Goal: Task Accomplishment & Management: Manage account settings

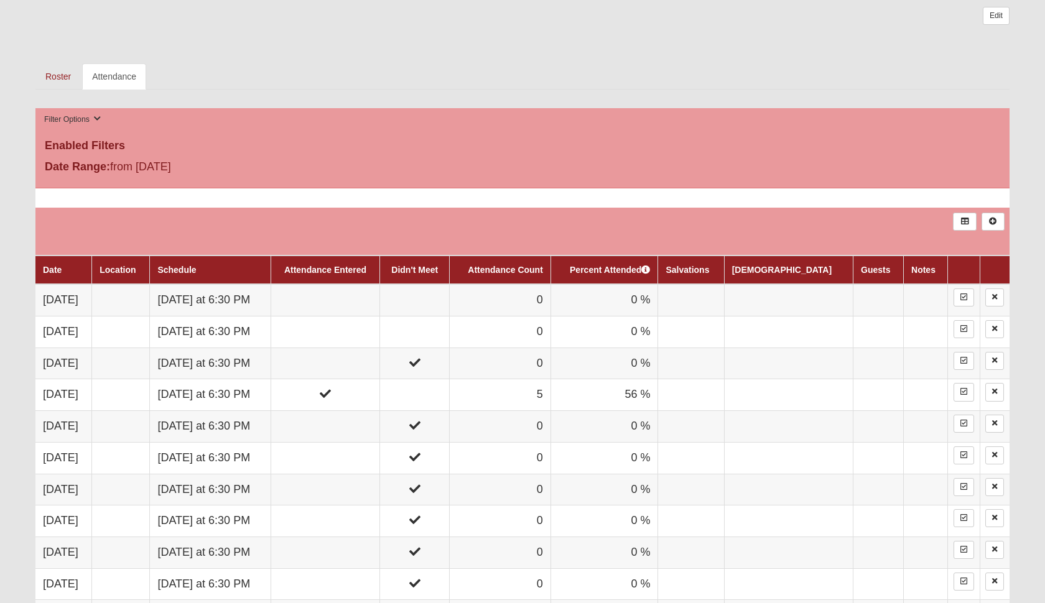
scroll to position [617, 0]
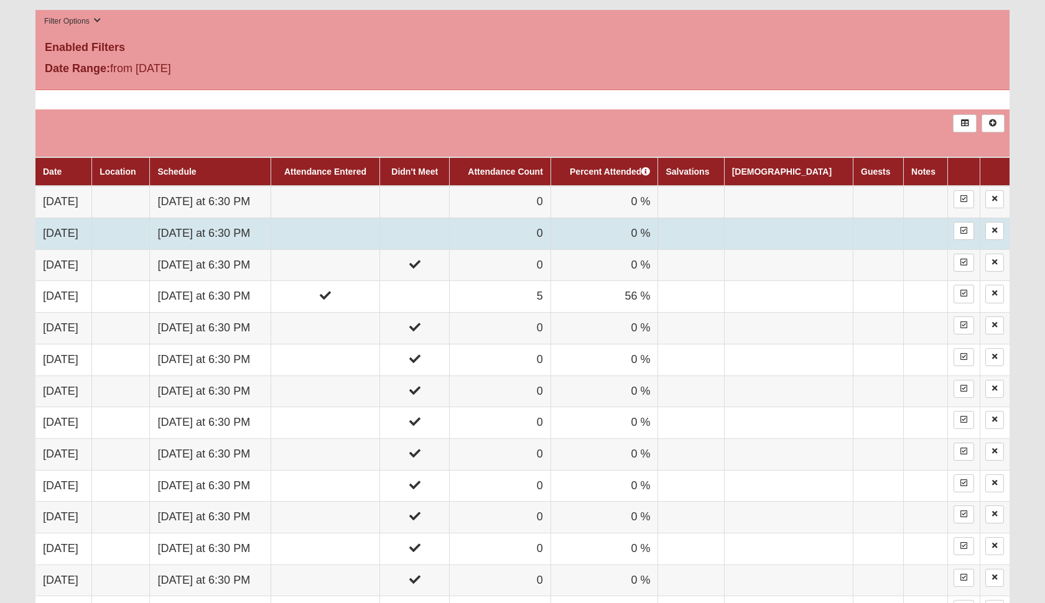
click at [450, 238] on td at bounding box center [415, 234] width 70 height 32
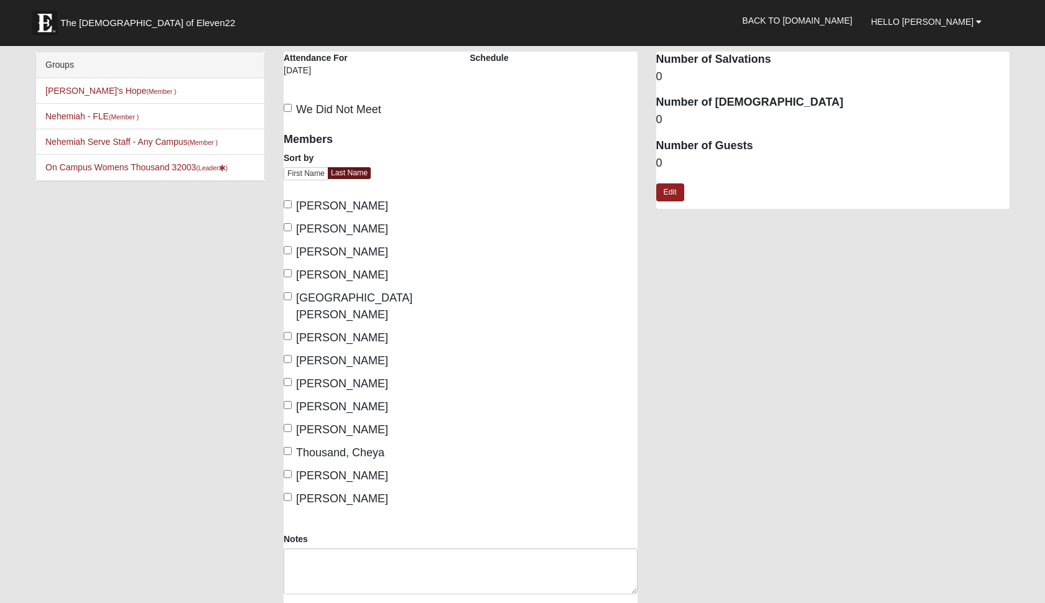
click at [294, 114] on label "We Did Not Meet" at bounding box center [333, 109] width 98 height 17
click at [292, 112] on input "We Did Not Meet" at bounding box center [288, 108] width 8 height 8
checkbox input "true"
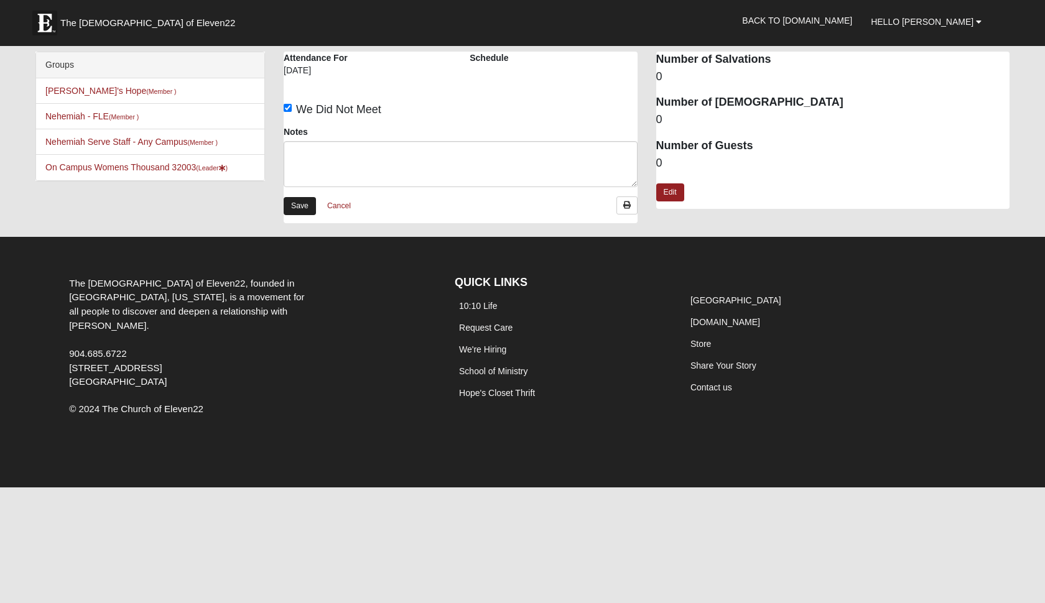
click at [302, 213] on link "Save" at bounding box center [300, 206] width 32 height 18
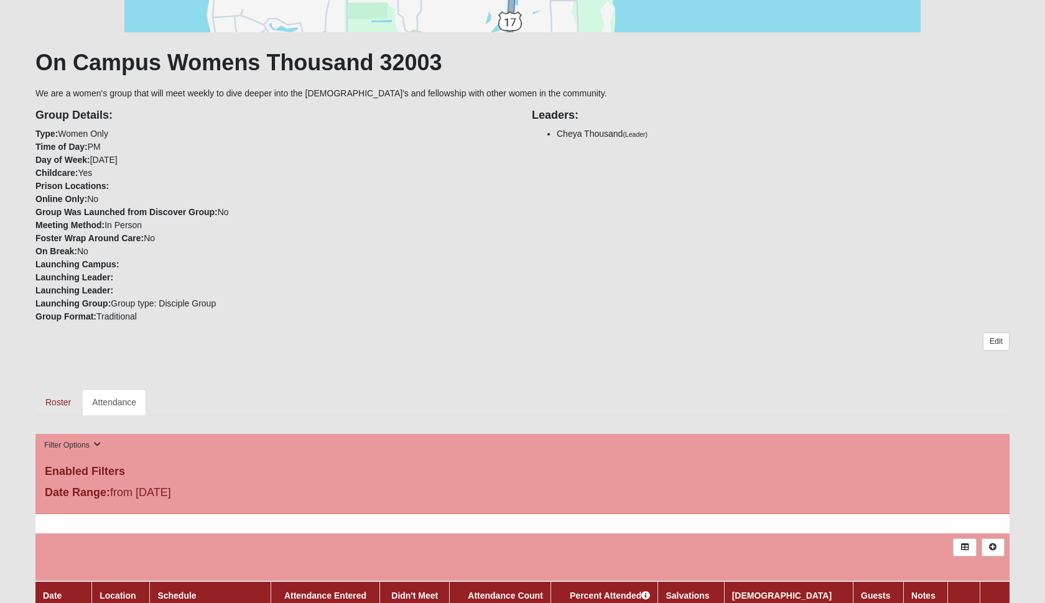
scroll to position [491, 0]
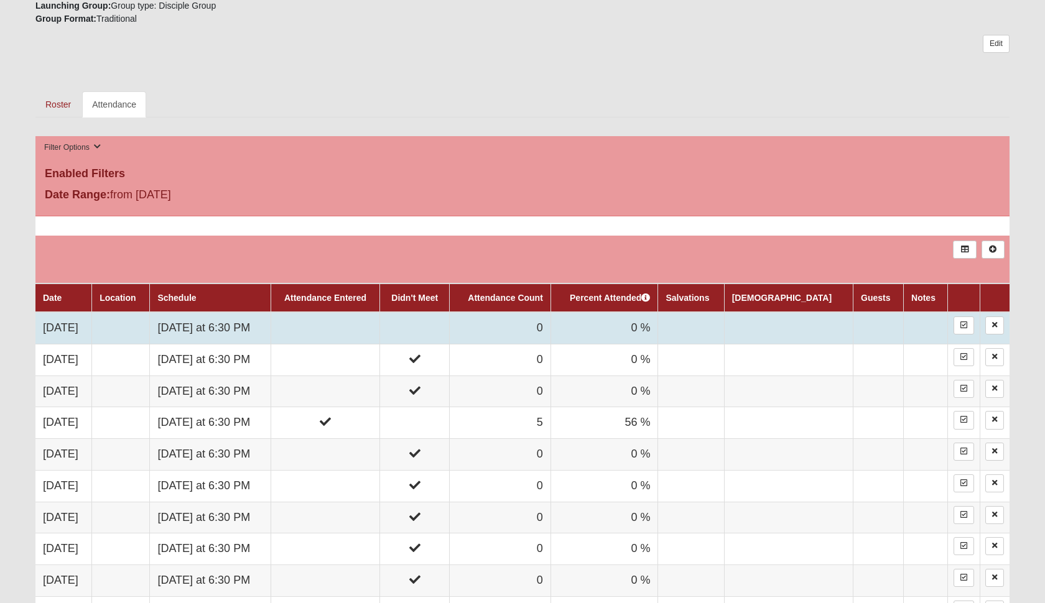
click at [450, 327] on td at bounding box center [415, 328] width 70 height 32
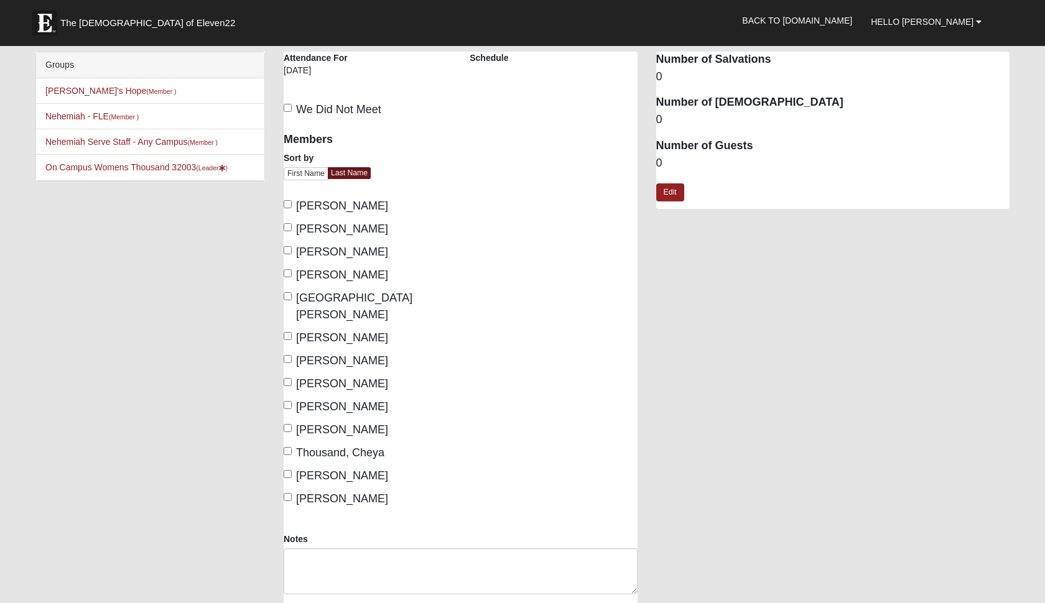
click at [289, 204] on input "Dukes, Julie" at bounding box center [288, 204] width 8 height 8
checkbox input "true"
click at [288, 401] on input "Spinney, Beth" at bounding box center [288, 405] width 8 height 8
checkbox input "true"
click at [289, 424] on input "Suarez, Kelly" at bounding box center [288, 428] width 8 height 8
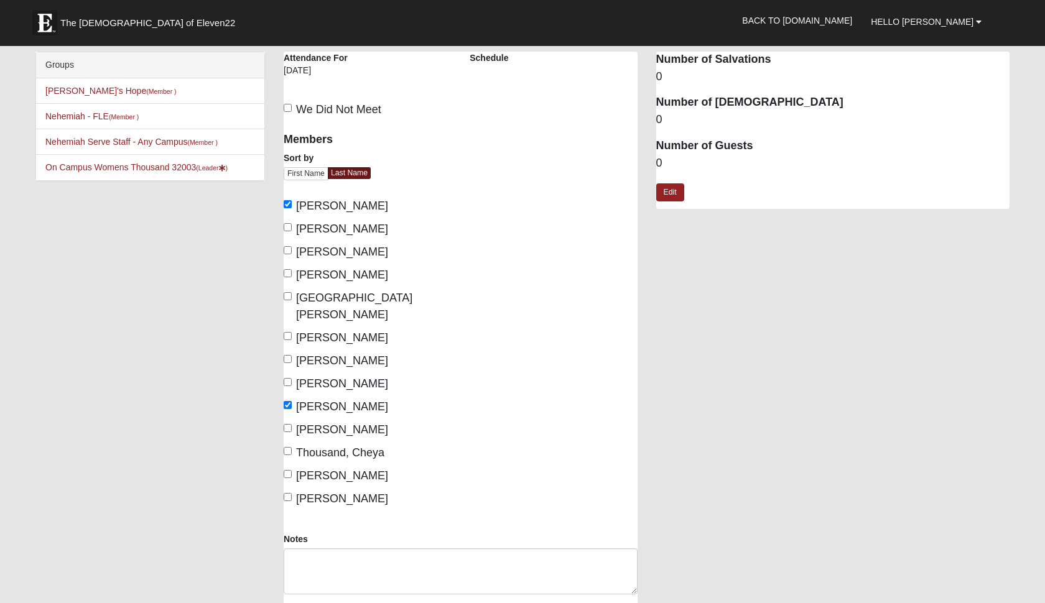
checkbox input "true"
click at [285, 447] on input "Thousand, Cheya" at bounding box center [288, 451] width 8 height 8
checkbox input "true"
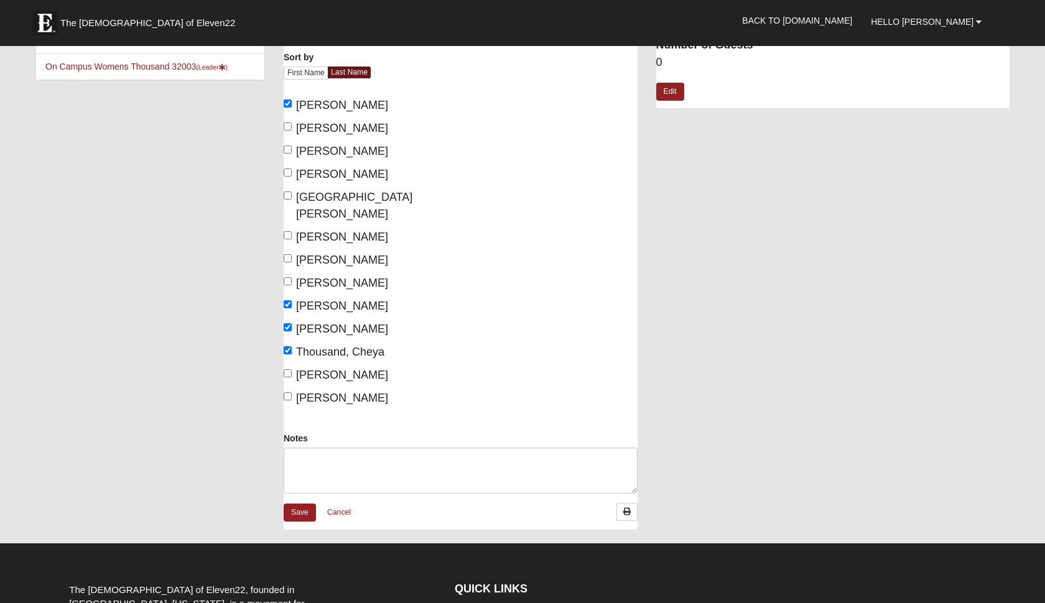
scroll to position [190, 0]
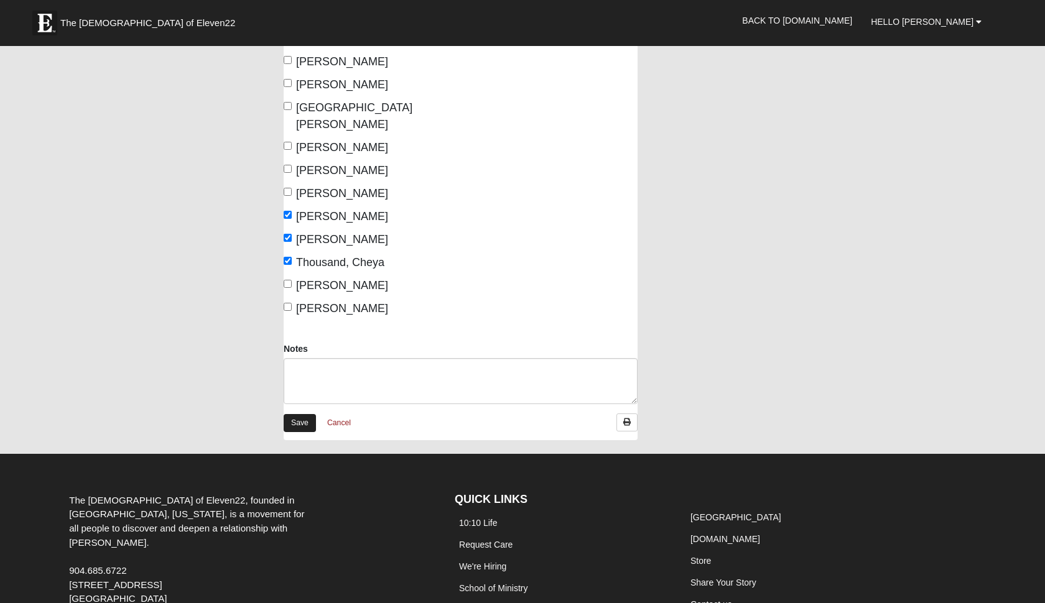
click at [295, 414] on link "Save" at bounding box center [300, 423] width 32 height 18
